Goal: Check status: Check status

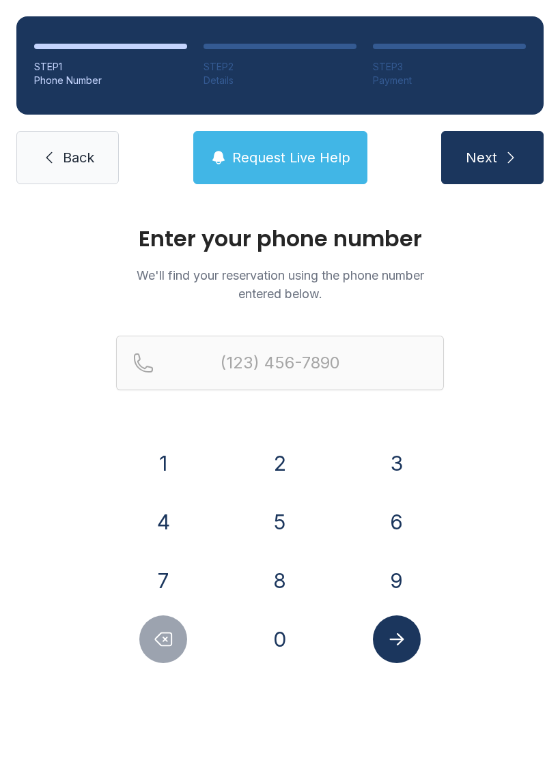
click at [399, 582] on button "9" at bounding box center [397, 581] width 48 height 48
click at [289, 641] on button "0" at bounding box center [280, 639] width 48 height 48
click at [176, 451] on button "1" at bounding box center [163, 463] width 48 height 48
click at [401, 518] on button "6" at bounding box center [397, 522] width 48 height 48
click at [402, 441] on button "3" at bounding box center [397, 463] width 48 height 48
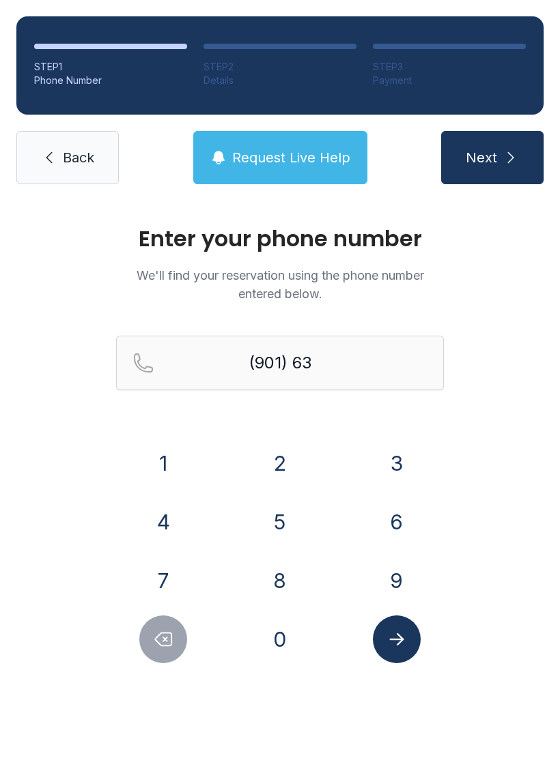
click at [287, 640] on button "0" at bounding box center [280, 639] width 48 height 48
click at [171, 457] on button "1" at bounding box center [163, 463] width 48 height 48
click at [280, 462] on button "2" at bounding box center [280, 463] width 48 height 48
click at [166, 454] on button "1" at bounding box center [163, 463] width 48 height 48
click at [405, 517] on button "6" at bounding box center [397, 522] width 48 height 48
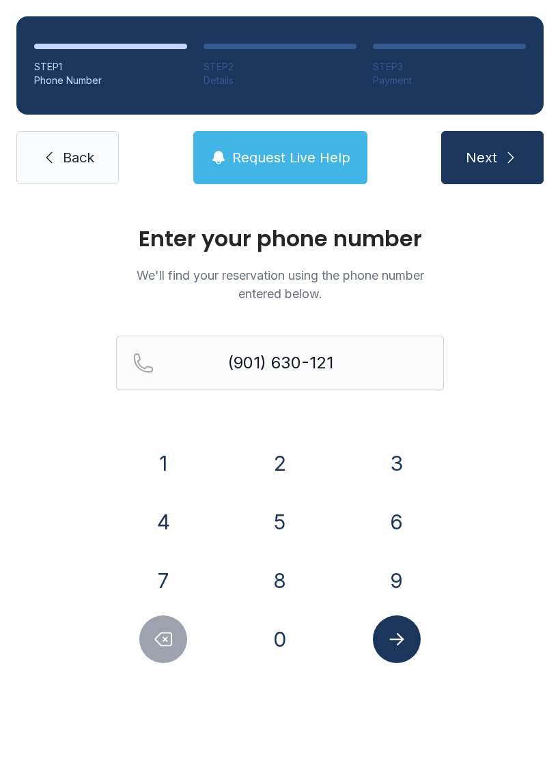
type input "[PHONE_NUMBER]"
click at [387, 628] on button "Submit lookup form" at bounding box center [397, 639] width 48 height 48
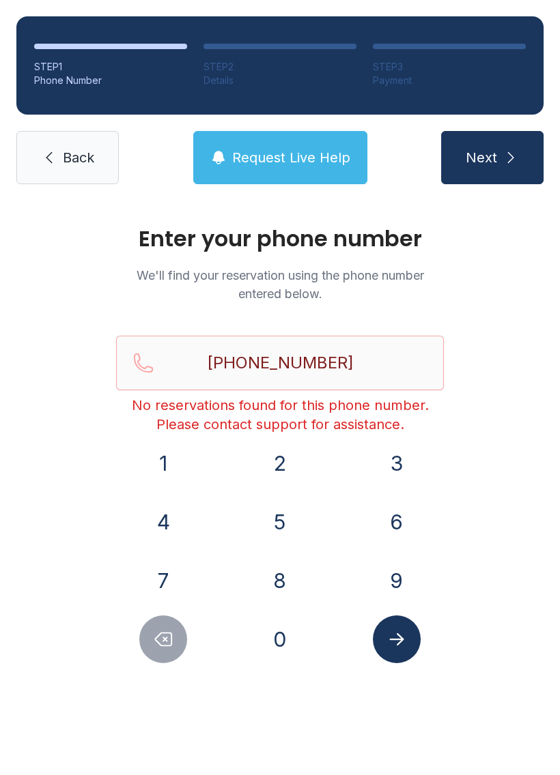
click at [73, 134] on link "Back" at bounding box center [67, 157] width 102 height 53
